Goal: Check status: Check status

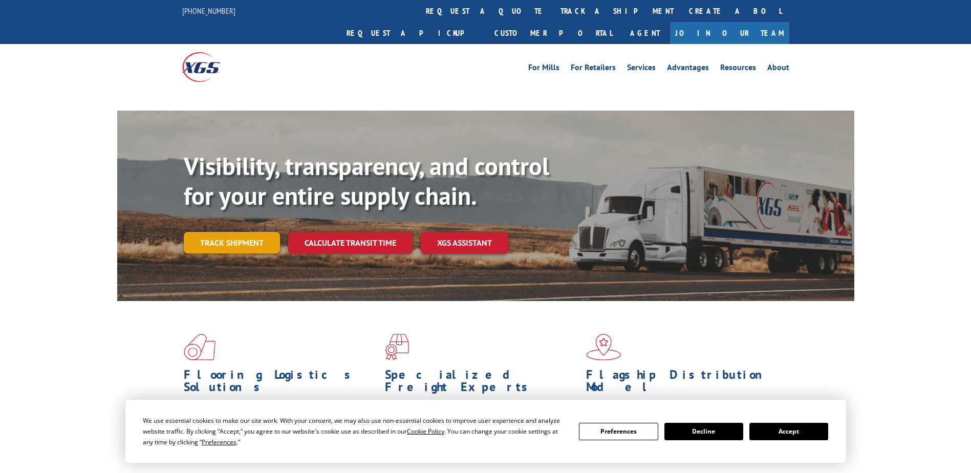
click at [260, 232] on link "Track shipment" at bounding box center [232, 243] width 96 height 22
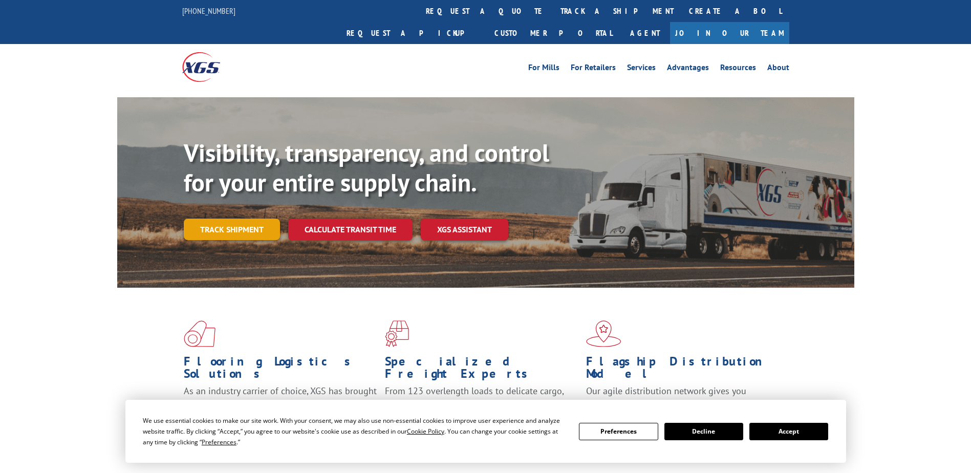
click at [245, 219] on link "Track shipment" at bounding box center [232, 230] width 96 height 22
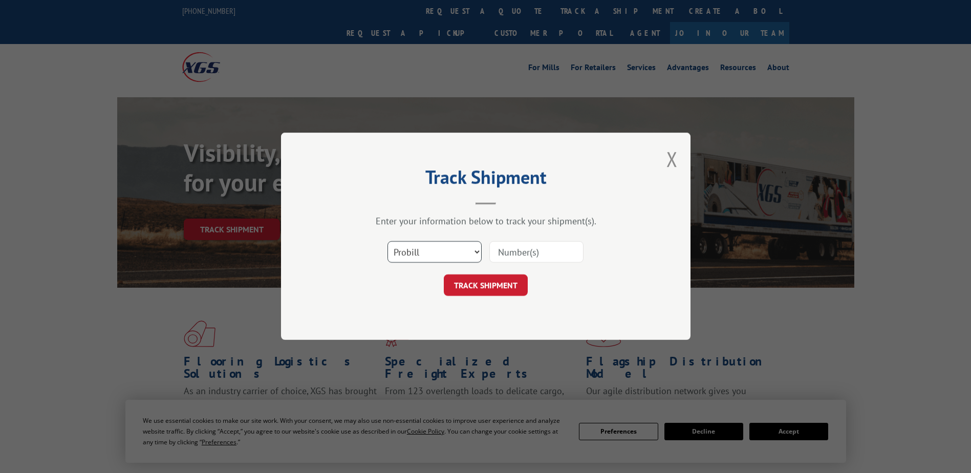
drag, startPoint x: 465, startPoint y: 247, endPoint x: 460, endPoint y: 256, distance: 10.8
click at [465, 247] on select "Select category... Probill BOL PO" at bounding box center [435, 253] width 94 height 22
select select "bol"
click at [388, 242] on select "Select category... Probill BOL PO" at bounding box center [435, 253] width 94 height 22
paste input "17468902"
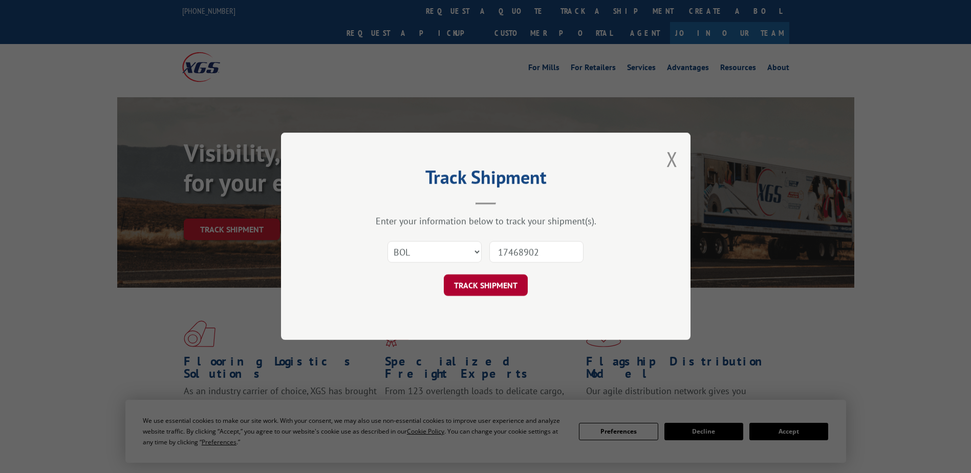
type input "17468902"
click at [481, 285] on button "TRACK SHIPMENT" at bounding box center [486, 286] width 84 height 22
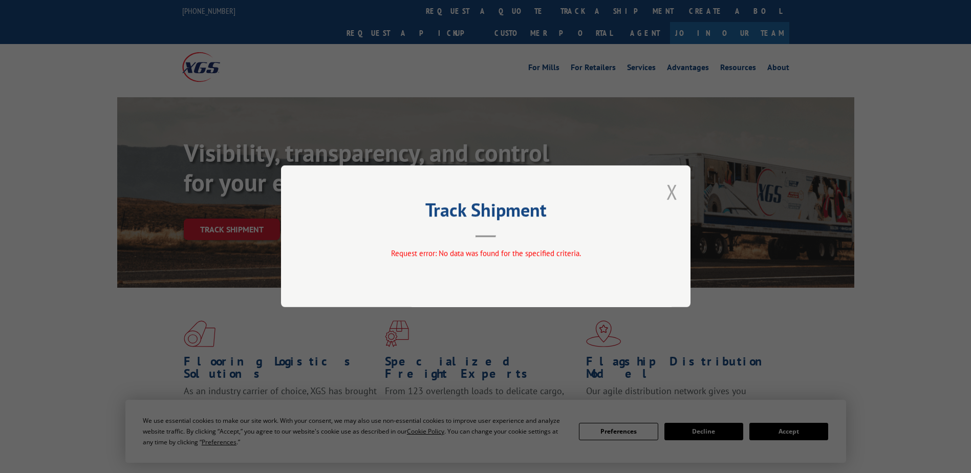
click at [670, 194] on button "Close modal" at bounding box center [672, 191] width 11 height 27
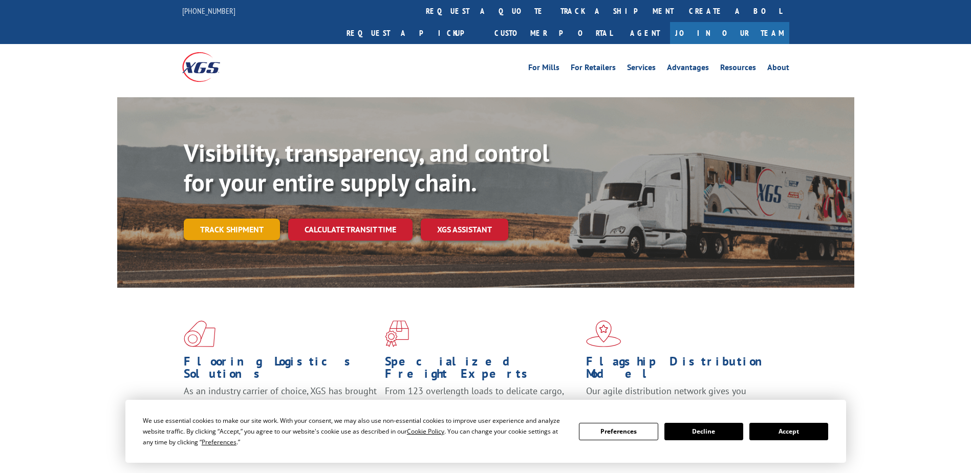
click at [240, 219] on link "Track shipment" at bounding box center [232, 230] width 96 height 22
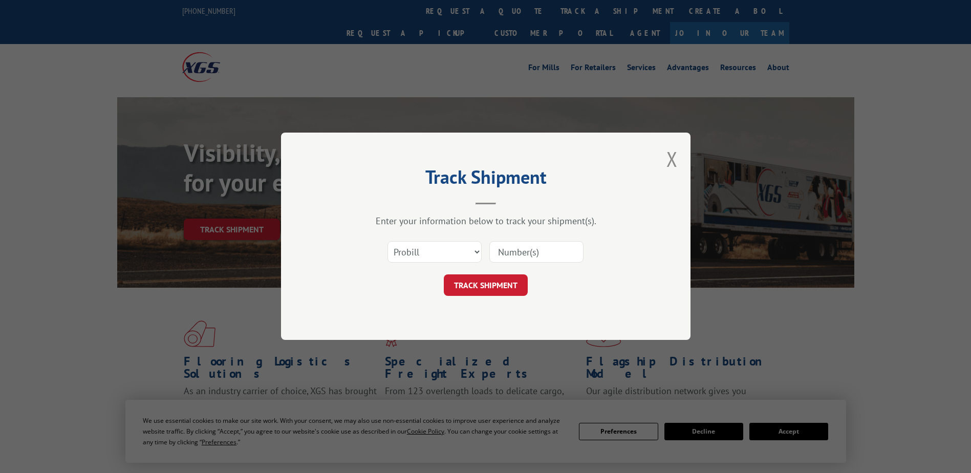
paste input "295043008"
type input "295043008"
drag, startPoint x: 487, startPoint y: 282, endPoint x: 579, endPoint y: 290, distance: 92.5
click at [487, 282] on button "TRACK SHIPMENT" at bounding box center [486, 286] width 84 height 22
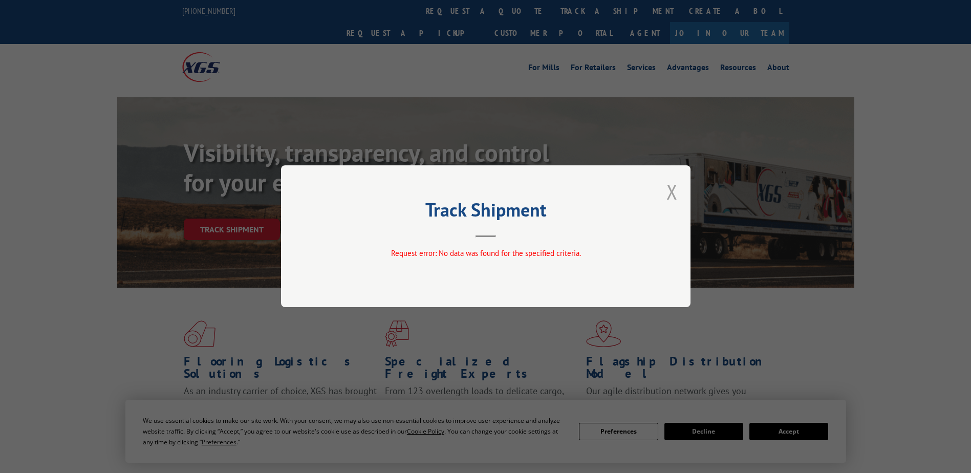
click at [673, 195] on button "Close modal" at bounding box center [672, 191] width 11 height 27
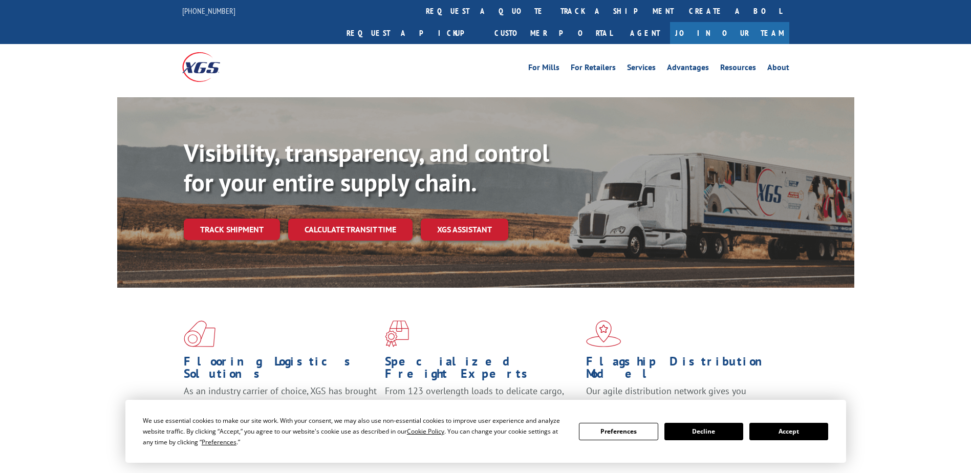
drag, startPoint x: 260, startPoint y: 205, endPoint x: 300, endPoint y: 220, distance: 42.4
click at [260, 219] on link "Track shipment" at bounding box center [232, 230] width 96 height 22
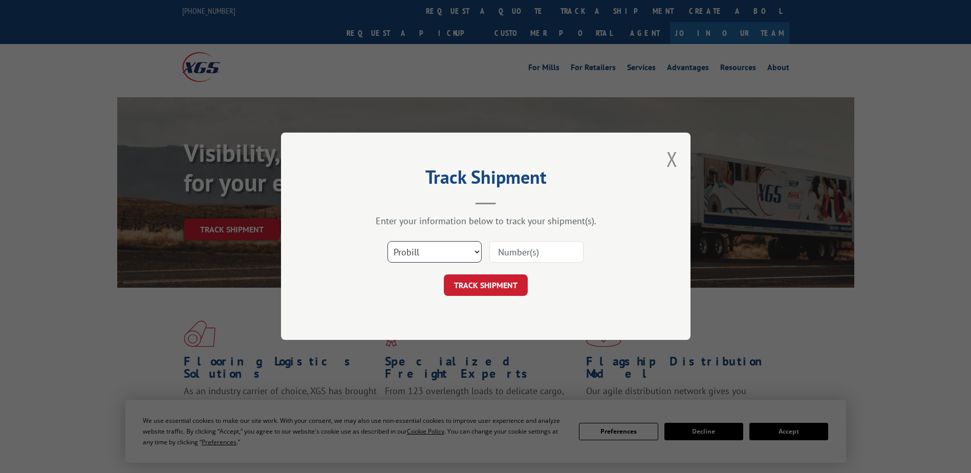
click at [417, 253] on select "Select category... Probill BOL PO" at bounding box center [435, 253] width 94 height 22
select select "po"
click at [388, 242] on select "Select category... Probill BOL PO" at bounding box center [435, 253] width 94 height 22
paste input "295043008"
type input "295043008"
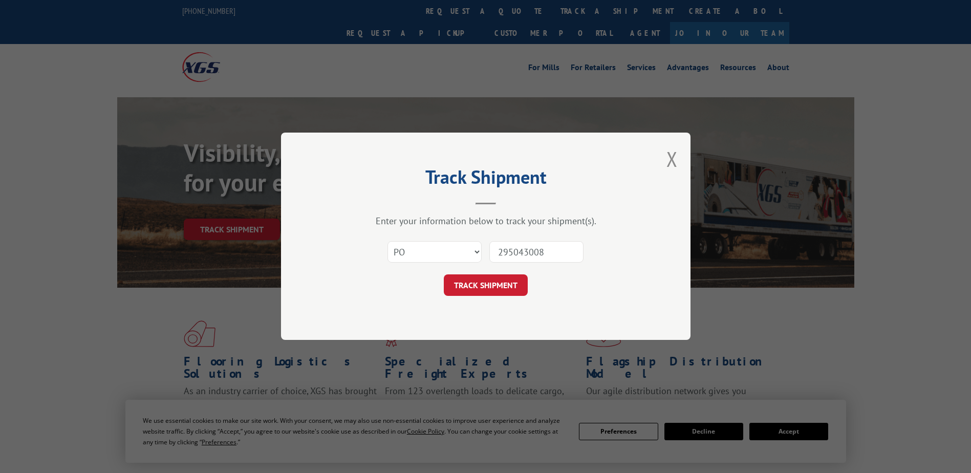
click at [479, 288] on button "TRACK SHIPMENT" at bounding box center [486, 286] width 84 height 22
